Goal: Navigation & Orientation: Understand site structure

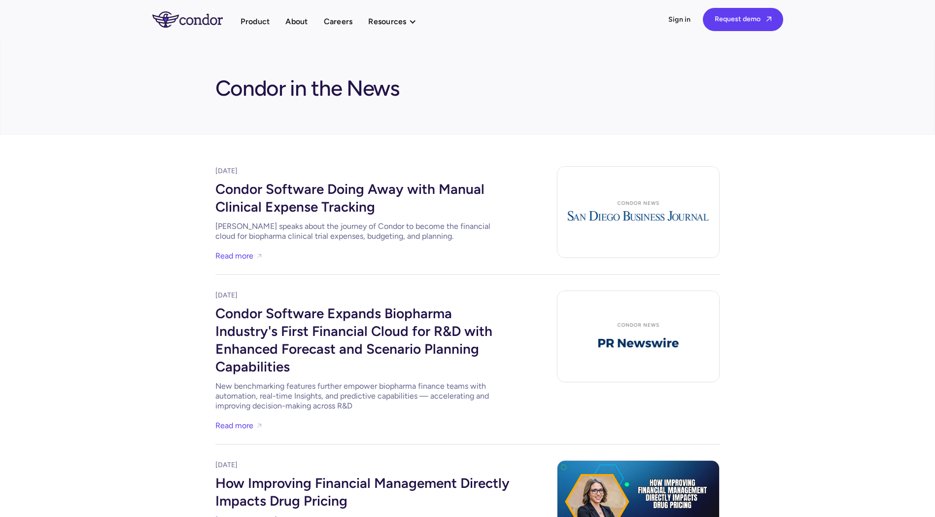
drag, startPoint x: 53, startPoint y: 112, endPoint x: 57, endPoint y: 106, distance: 6.4
click at [301, 19] on link "About" at bounding box center [296, 21] width 22 height 13
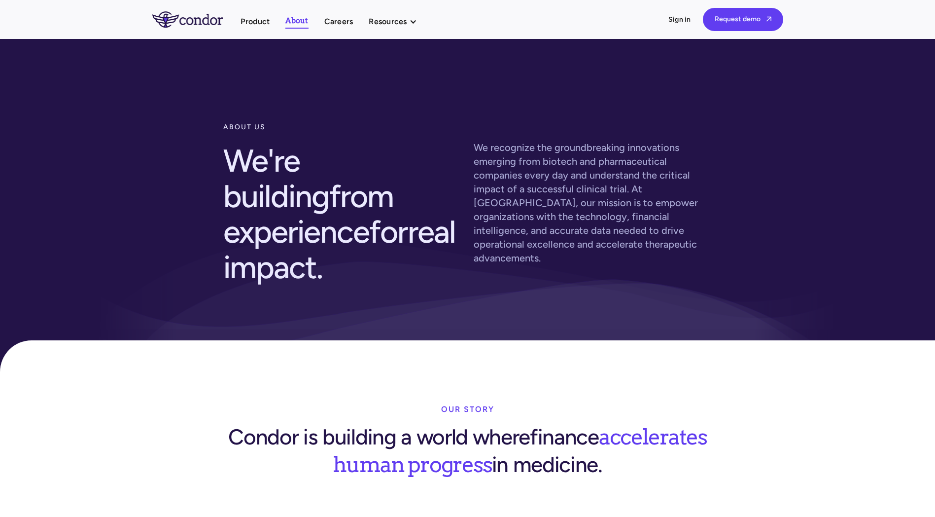
drag, startPoint x: 867, startPoint y: 314, endPoint x: 862, endPoint y: 315, distance: 5.0
drag, startPoint x: 169, startPoint y: 370, endPoint x: 176, endPoint y: 226, distance: 144.1
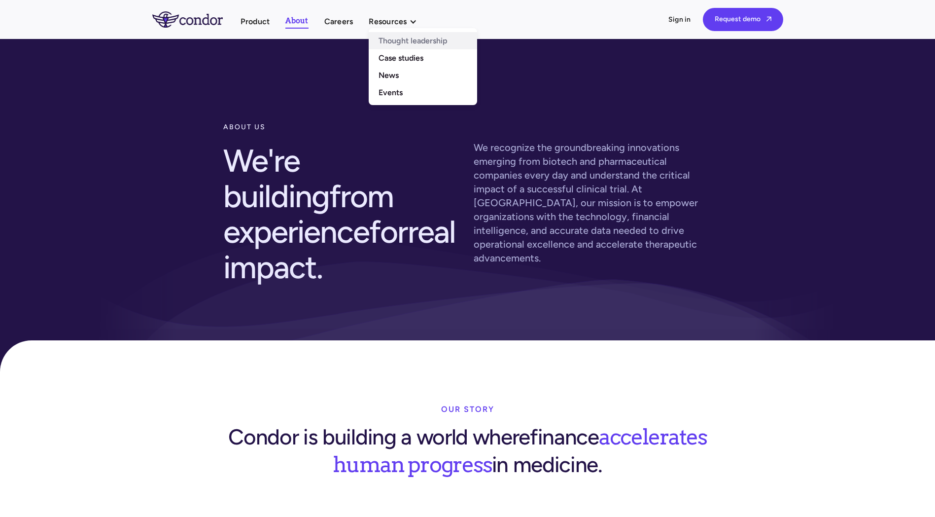
click at [390, 36] on link "Thought leadership" at bounding box center [423, 40] width 108 height 17
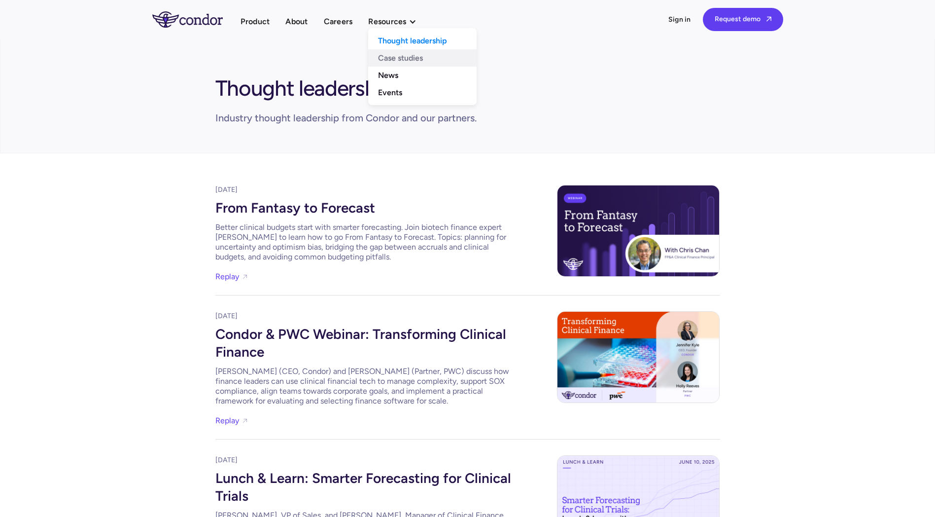
click at [407, 57] on link "Case studies" at bounding box center [422, 57] width 108 height 17
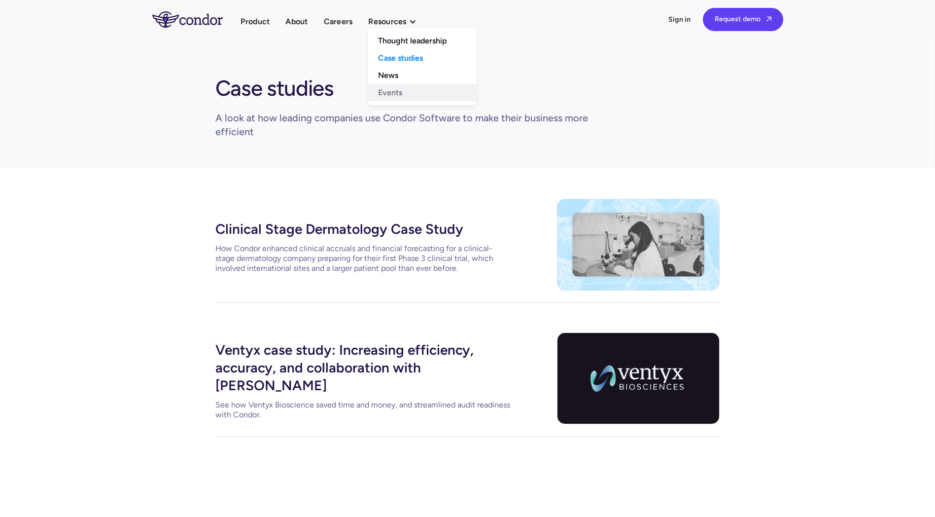
drag, startPoint x: 397, startPoint y: 94, endPoint x: 397, endPoint y: 86, distance: 7.4
click at [397, 93] on link "Events" at bounding box center [422, 92] width 108 height 17
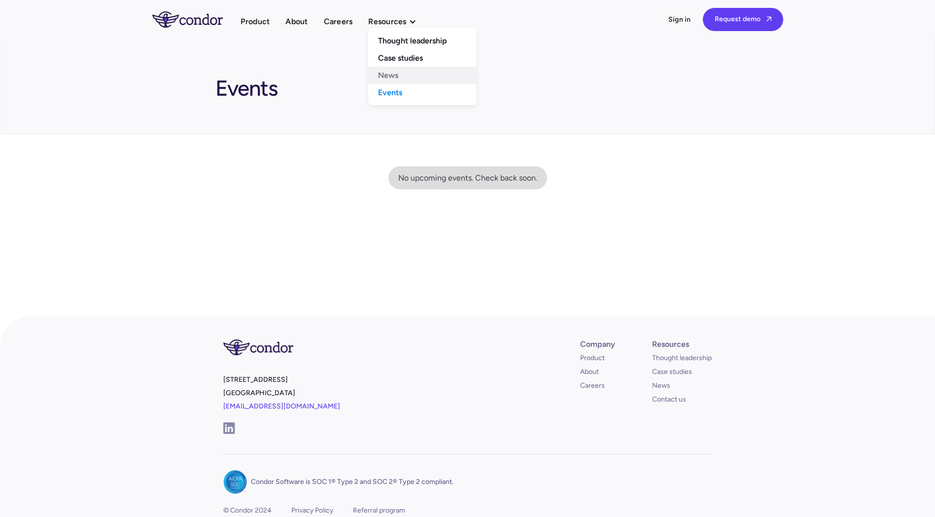
click at [394, 69] on link "News" at bounding box center [422, 75] width 108 height 17
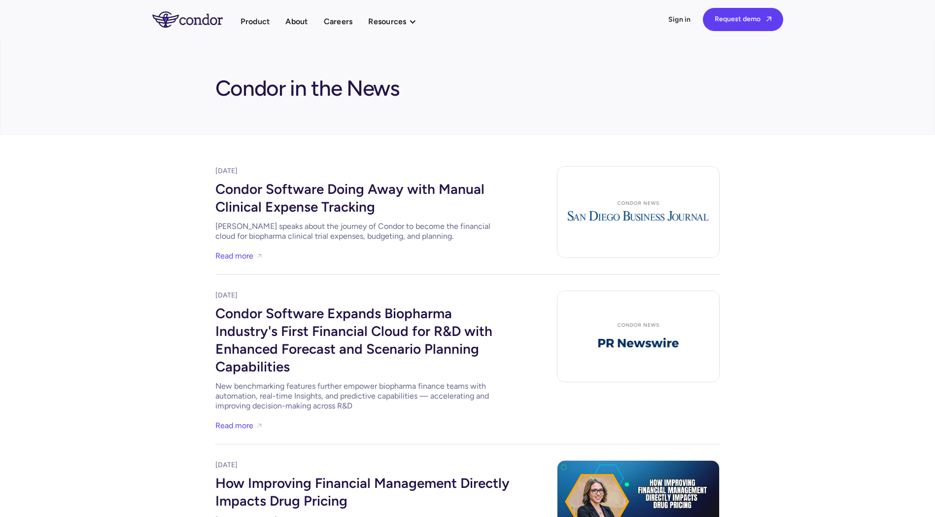
drag, startPoint x: 0, startPoint y: 0, endPoint x: 125, endPoint y: 118, distance: 171.9
click at [123, 125] on section "Condor in the News" at bounding box center [467, 86] width 935 height 96
click at [296, 24] on link "About" at bounding box center [296, 21] width 22 height 13
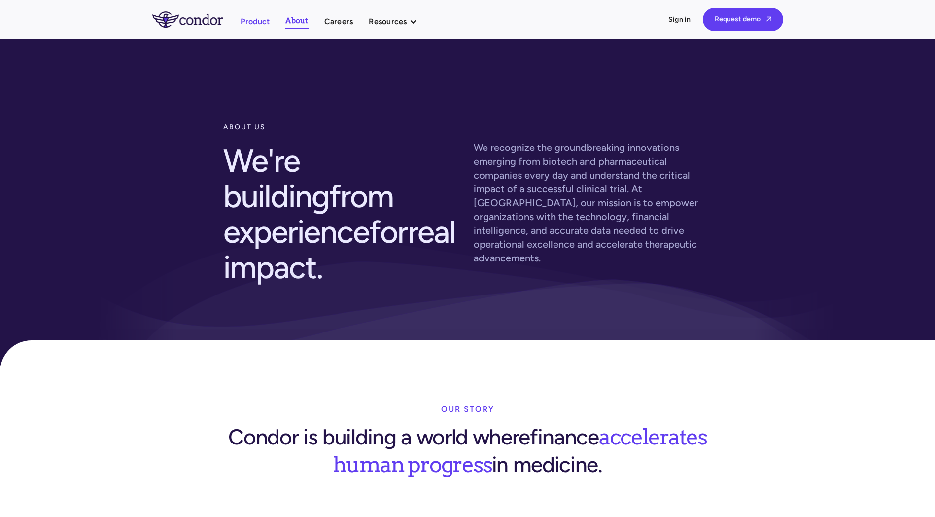
click at [254, 23] on link "Product" at bounding box center [256, 21] width 30 height 13
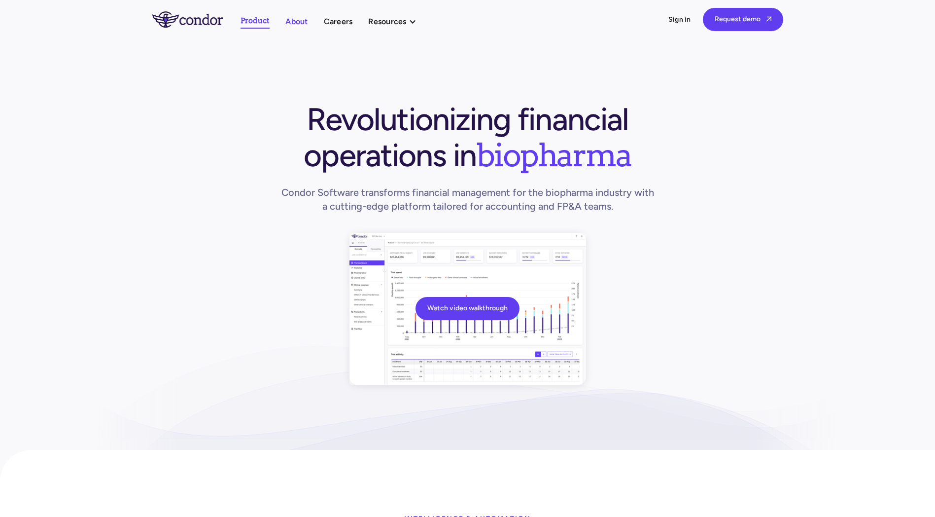
click at [295, 22] on link "About" at bounding box center [296, 21] width 22 height 13
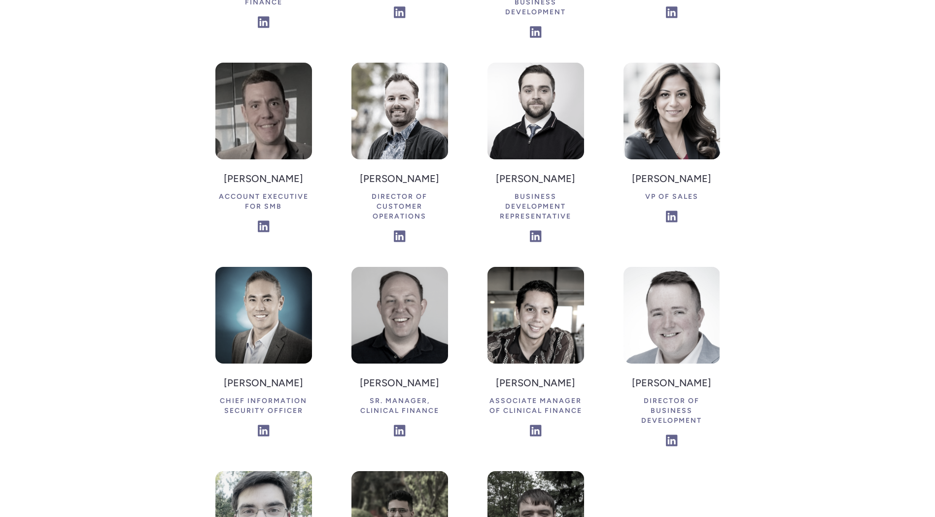
scroll to position [2169, 0]
drag, startPoint x: 229, startPoint y: 162, endPoint x: 224, endPoint y: -53, distance: 215.4
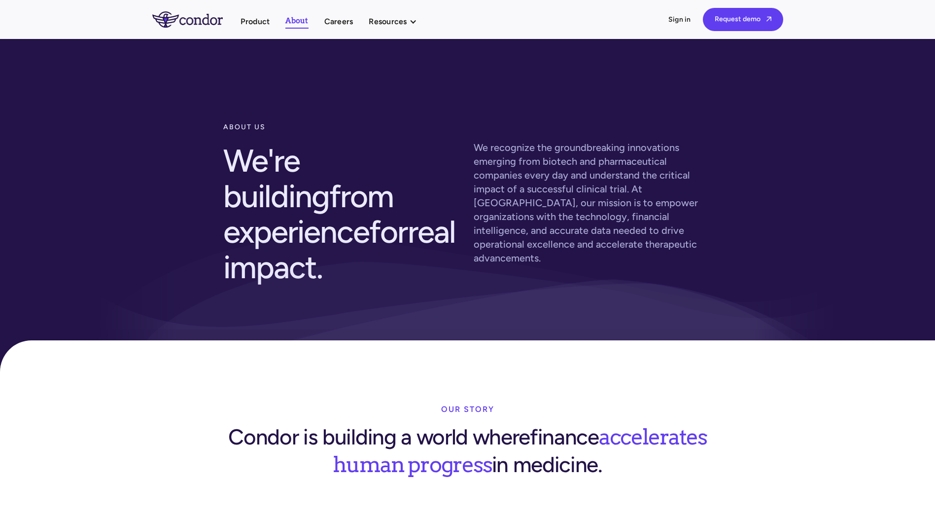
drag, startPoint x: 134, startPoint y: 345, endPoint x: 229, endPoint y: 149, distance: 217.6
click at [342, 23] on link "Careers" at bounding box center [338, 21] width 29 height 13
